Goal: Task Accomplishment & Management: Use online tool/utility

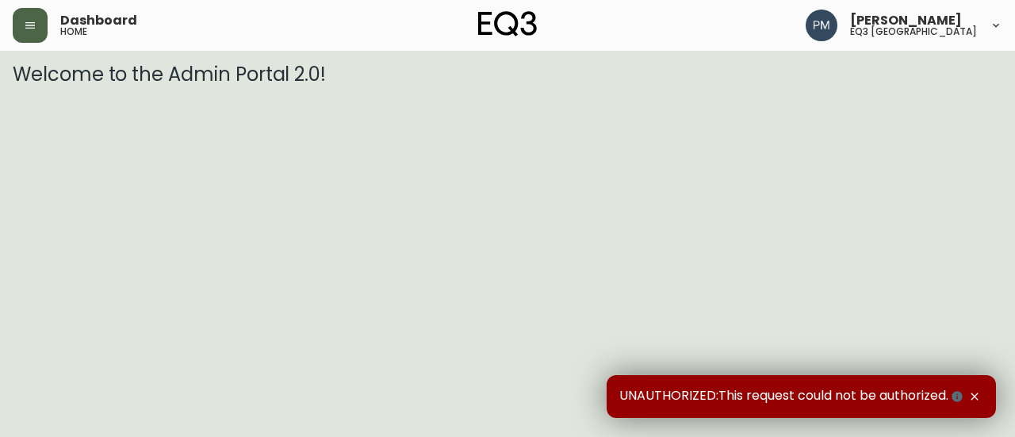
click at [40, 39] on button "button" at bounding box center [30, 25] width 35 height 35
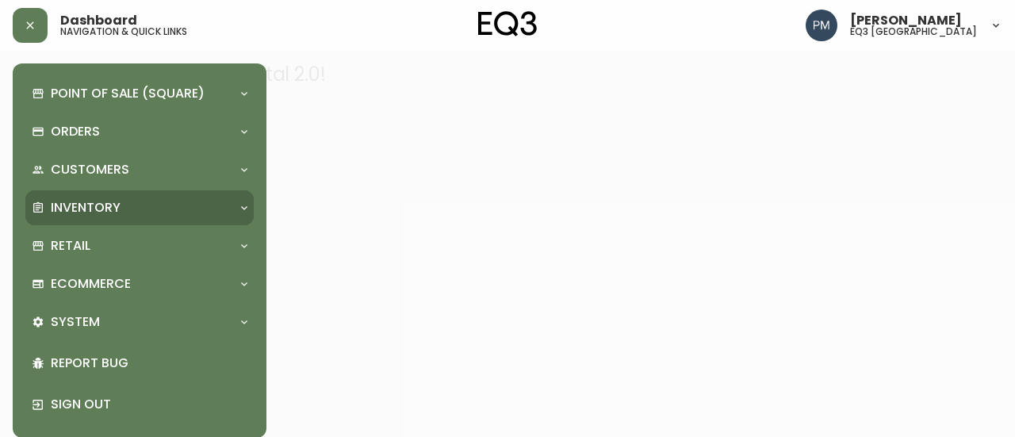
click at [113, 205] on p "Inventory" at bounding box center [86, 207] width 70 height 17
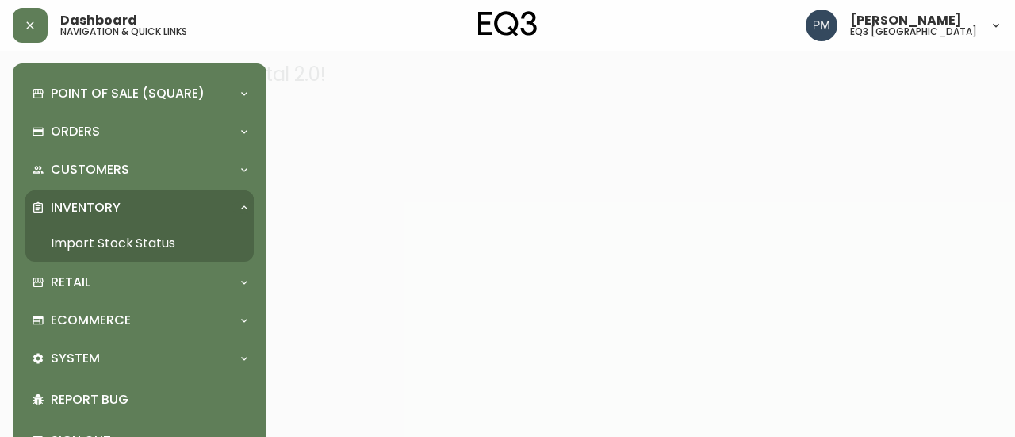
click at [123, 245] on link "Import Stock Status" at bounding box center [139, 243] width 228 height 36
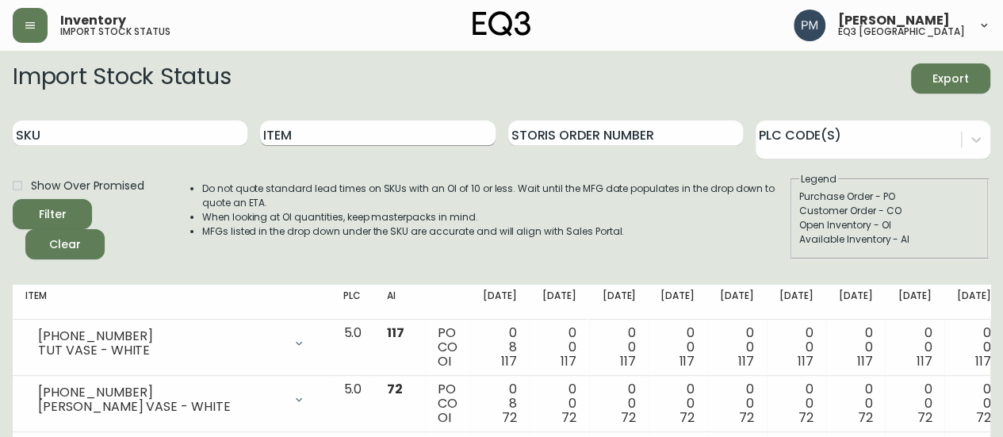
click at [315, 131] on input "Item" at bounding box center [377, 133] width 235 height 25
type input "Bento"
click at [13, 199] on button "Filter" at bounding box center [52, 214] width 79 height 30
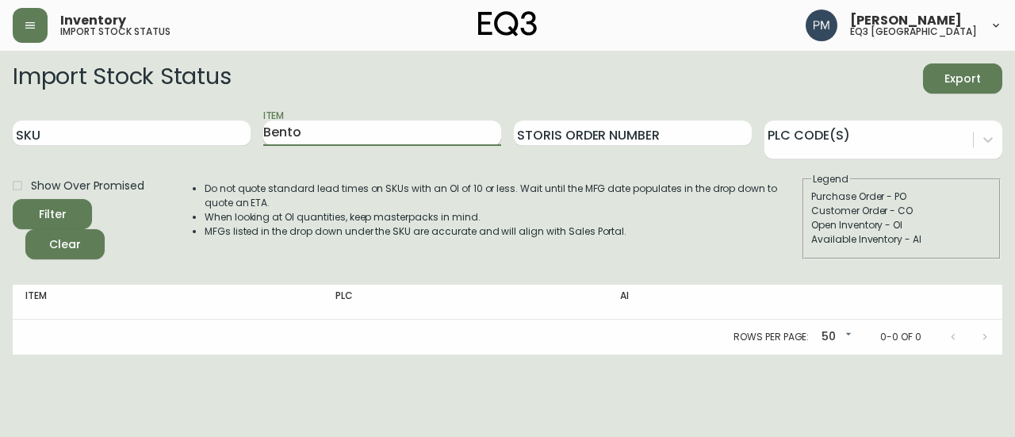
click at [311, 134] on input "Bento" at bounding box center [382, 133] width 238 height 25
type input "Trace"
click at [13, 199] on button "Filter" at bounding box center [52, 214] width 79 height 30
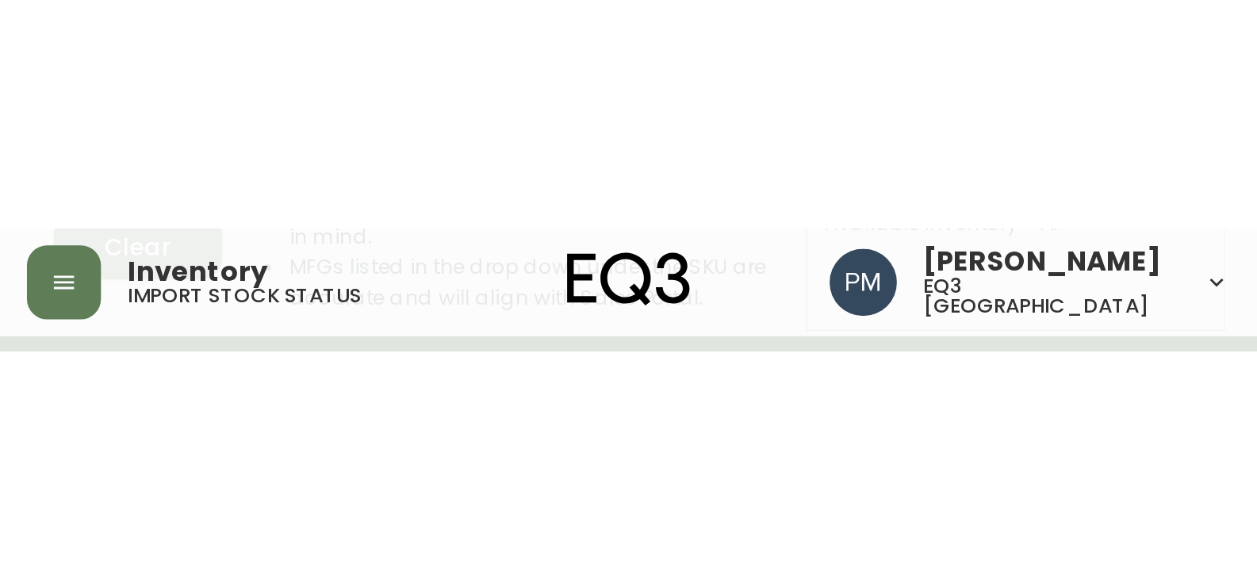
scroll to position [52, 0]
